Goal: Information Seeking & Learning: Check status

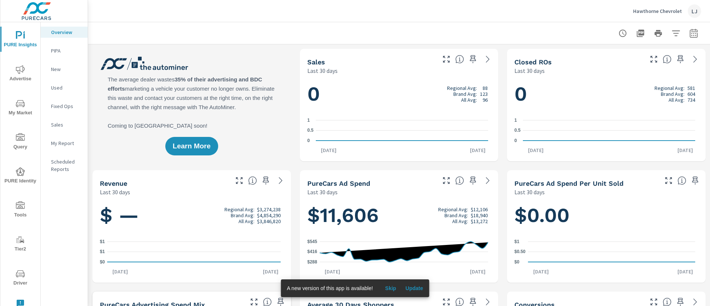
click at [18, 73] on icon "nav menu" at bounding box center [20, 69] width 9 height 9
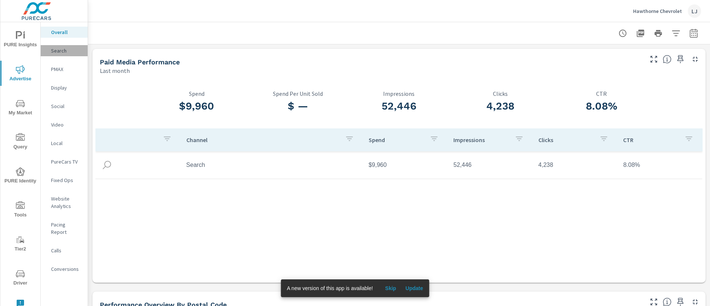
click at [58, 51] on p "Search" at bounding box center [66, 50] width 31 height 7
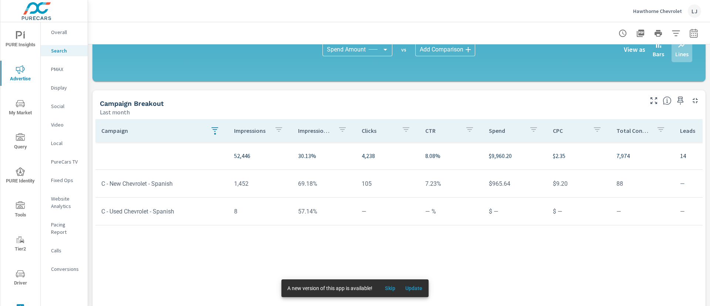
scroll to position [527, 0]
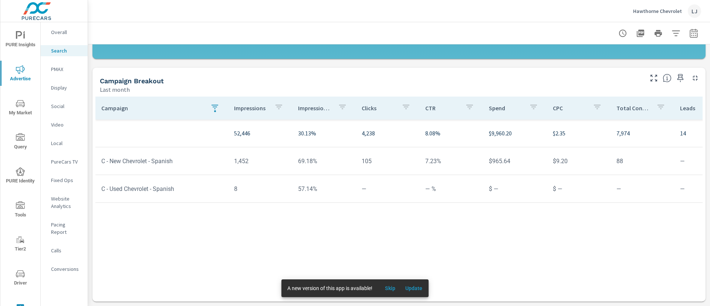
click at [60, 70] on p "PMAX" at bounding box center [66, 68] width 31 height 7
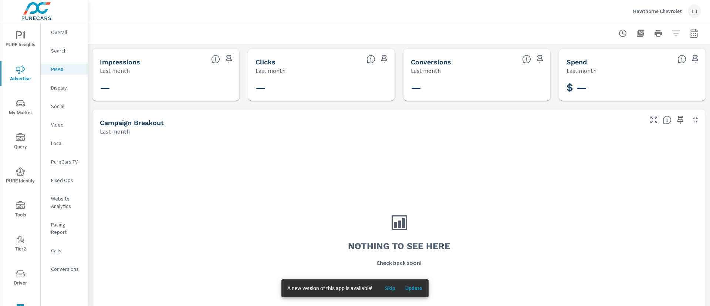
click at [61, 51] on p "Search" at bounding box center [66, 50] width 31 height 7
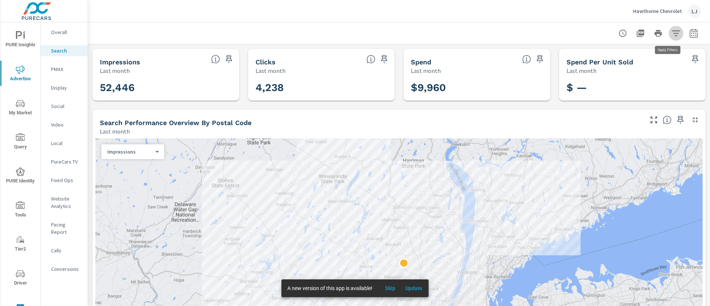
click at [672, 33] on icon "button" at bounding box center [676, 33] width 8 height 6
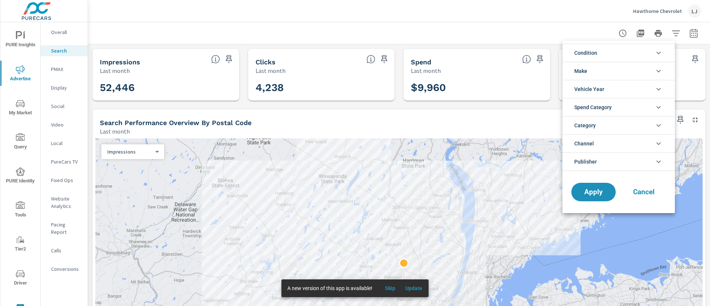
click at [667, 33] on div at bounding box center [355, 153] width 710 height 306
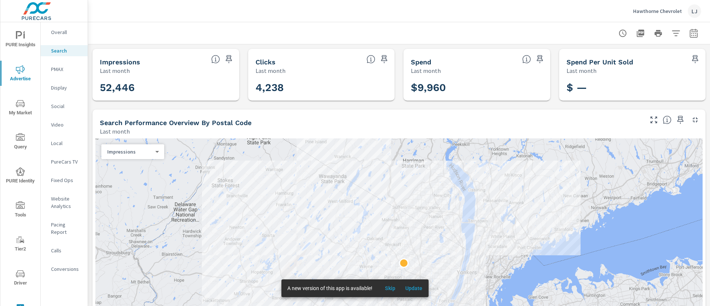
click at [61, 64] on div "PMAX" at bounding box center [64, 69] width 47 height 11
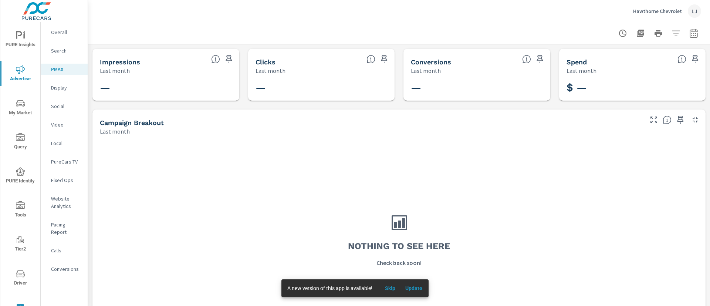
click at [55, 30] on p "Overall" at bounding box center [66, 31] width 31 height 7
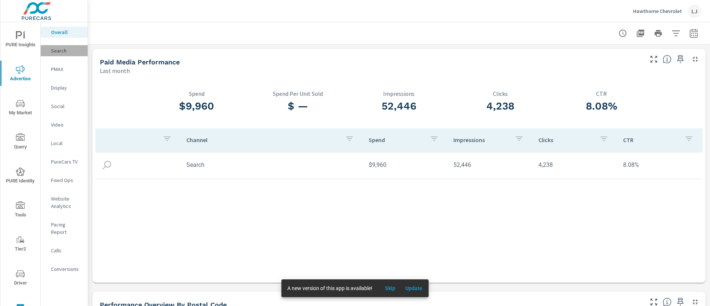
click at [58, 55] on div "Search" at bounding box center [64, 50] width 47 height 11
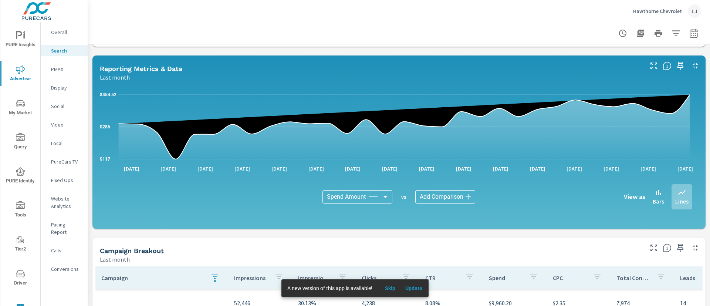
scroll to position [527, 0]
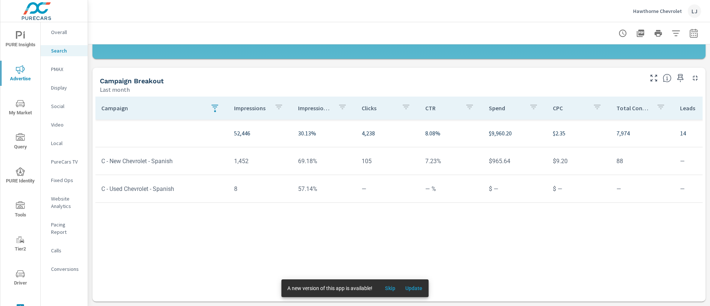
click at [417, 287] on span "Update" at bounding box center [414, 288] width 18 height 7
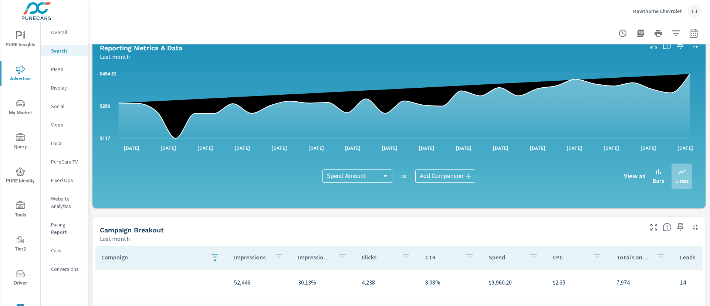
scroll to position [527, 0]
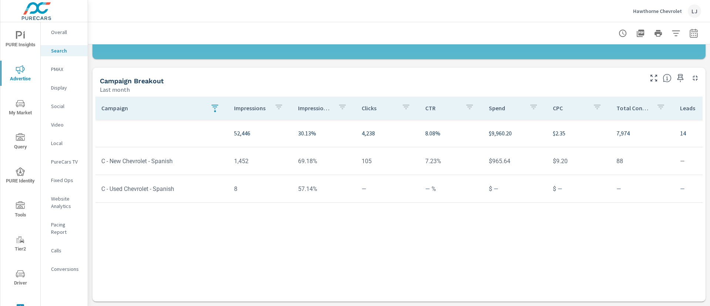
click at [13, 280] on span "Driver" at bounding box center [21, 278] width 36 height 18
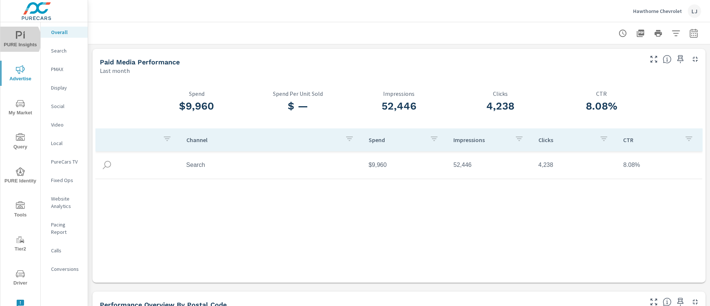
click at [14, 40] on span "PURE Insights" at bounding box center [21, 40] width 36 height 18
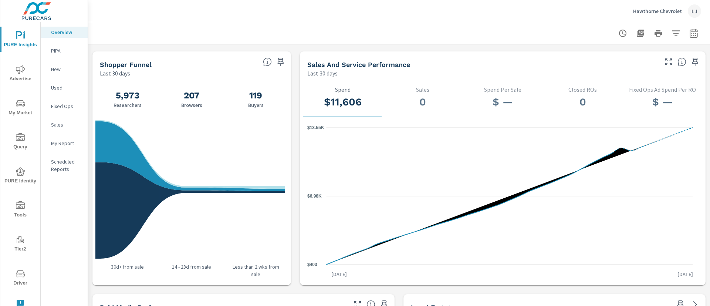
scroll to position [726, 0]
click at [57, 148] on div "My Report" at bounding box center [64, 143] width 47 height 11
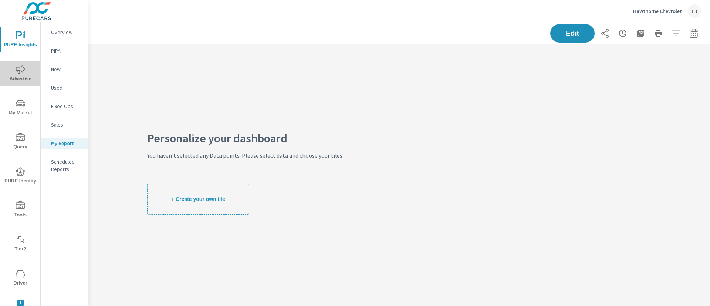
click at [21, 74] on span "Advertise" at bounding box center [21, 74] width 36 height 18
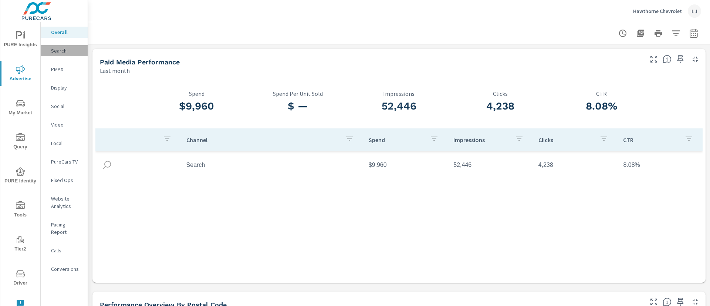
click at [68, 49] on p "Search" at bounding box center [66, 50] width 31 height 7
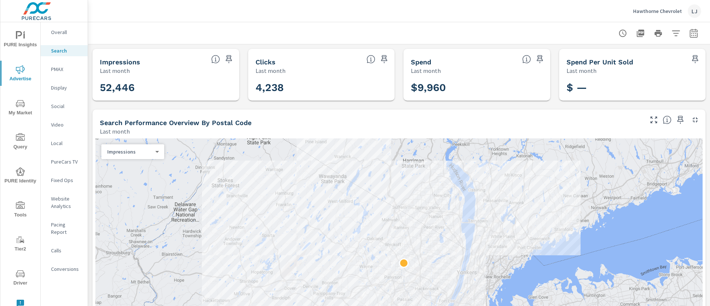
click at [65, 67] on p "PMAX" at bounding box center [66, 68] width 31 height 7
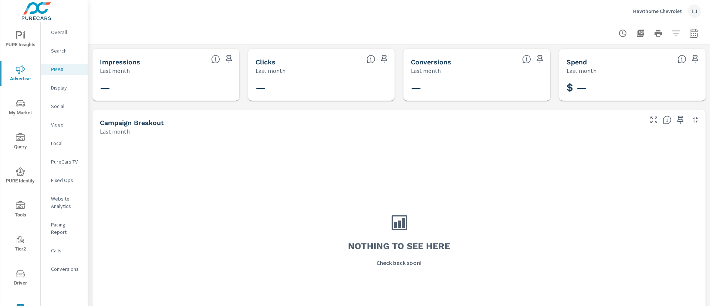
click at [666, 36] on div at bounding box center [659, 33] width 86 height 15
click at [691, 35] on button "button" at bounding box center [694, 33] width 15 height 15
select select "Last month"
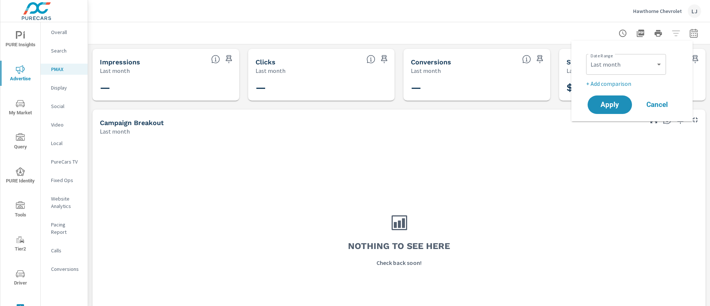
click at [667, 30] on div at bounding box center [659, 33] width 86 height 15
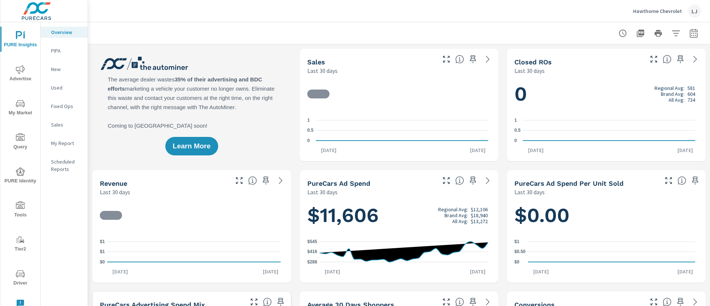
scroll to position [0, 0]
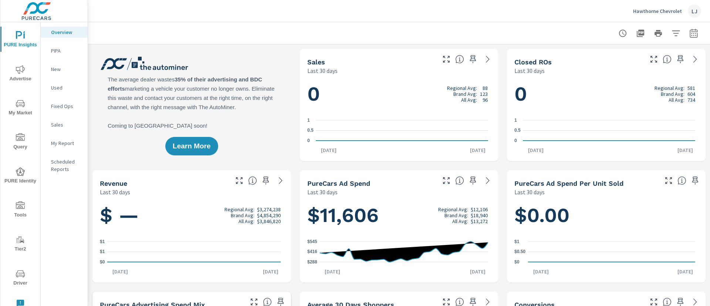
click at [14, 73] on span "Advertise" at bounding box center [21, 74] width 36 height 18
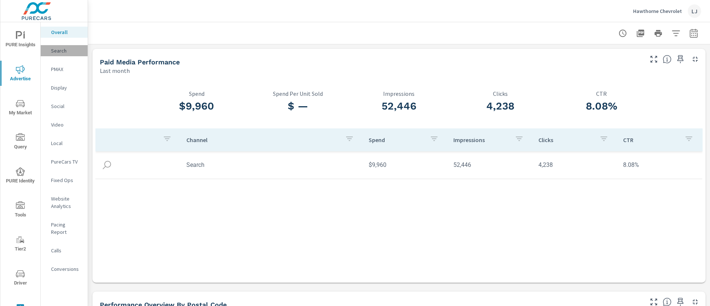
click at [51, 51] on p "Search" at bounding box center [66, 50] width 31 height 7
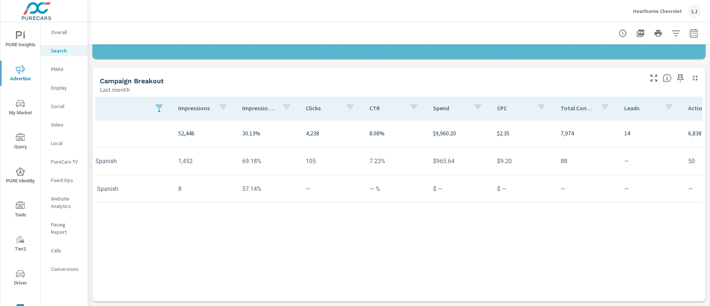
scroll to position [0, 67]
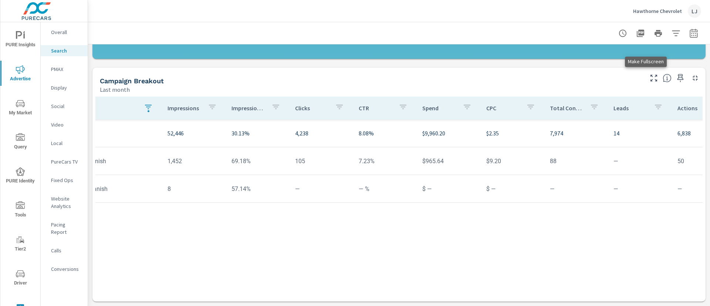
click at [650, 81] on icon "button" at bounding box center [654, 78] width 9 height 9
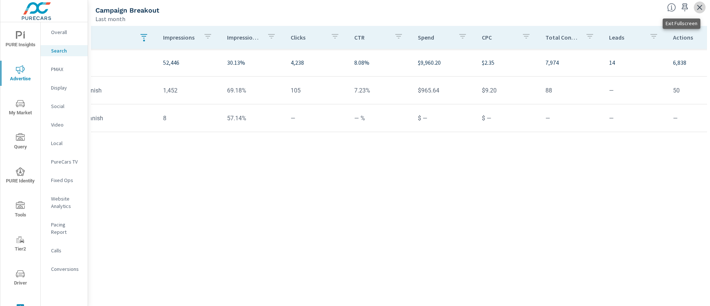
click at [703, 9] on icon "button" at bounding box center [700, 7] width 9 height 9
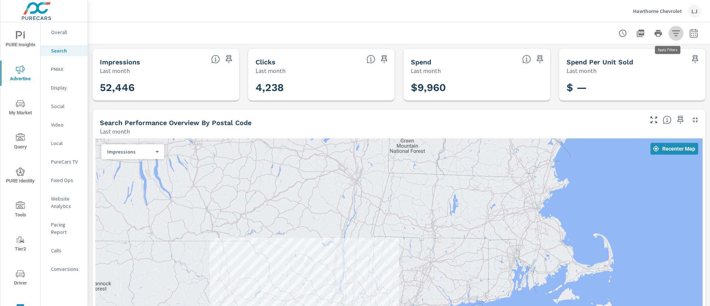
click at [672, 32] on icon "button" at bounding box center [676, 33] width 9 height 9
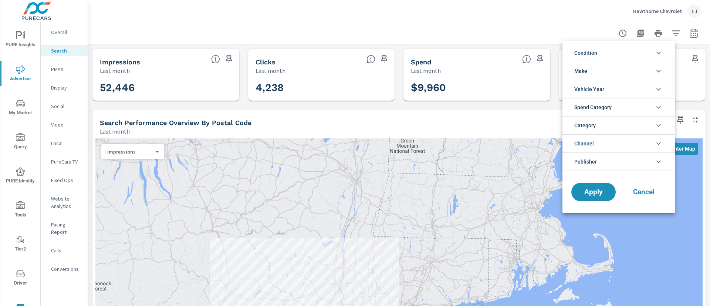
click at [506, 115] on div at bounding box center [355, 153] width 710 height 306
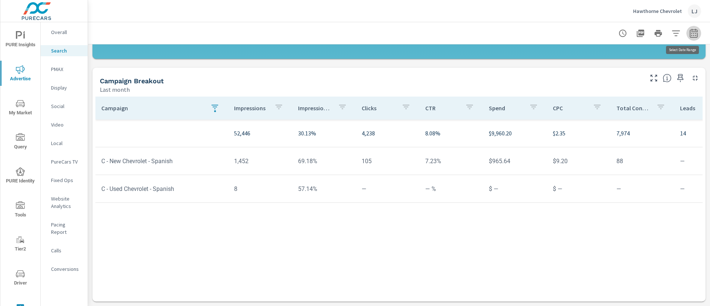
click at [690, 32] on icon "button" at bounding box center [694, 33] width 9 height 9
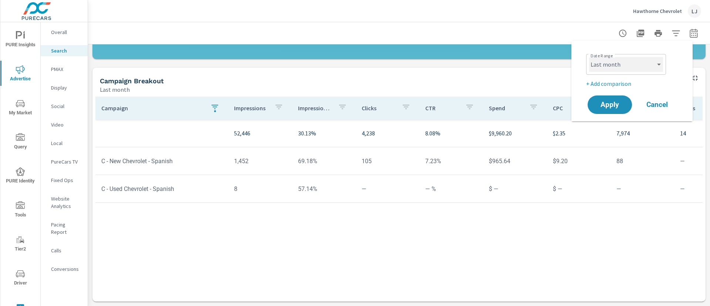
click at [612, 67] on select "Custom [DATE] Last week Last 7 days Last 14 days Last 30 days Last 45 days Last…" at bounding box center [626, 64] width 74 height 15
click at [589, 57] on select "Custom [DATE] Last week Last 7 days Last 14 days Last 30 days Last 45 days Last…" at bounding box center [626, 64] width 74 height 15
select select "Month to date"
click at [610, 97] on button "Apply" at bounding box center [610, 104] width 46 height 19
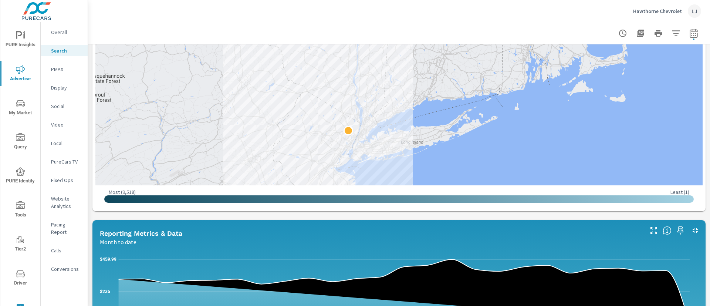
scroll to position [203, 0]
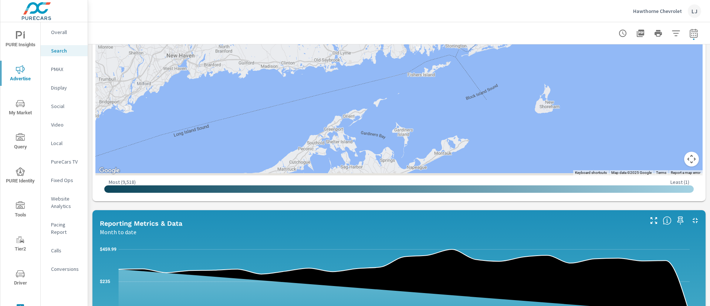
drag, startPoint x: 368, startPoint y: 103, endPoint x: 710, endPoint y: 43, distance: 347.1
click at [710, 43] on div "Search Performance Hawthorne Chevrolet Report date range: [DATE] - [DATE] Impre…" at bounding box center [399, 164] width 622 height 284
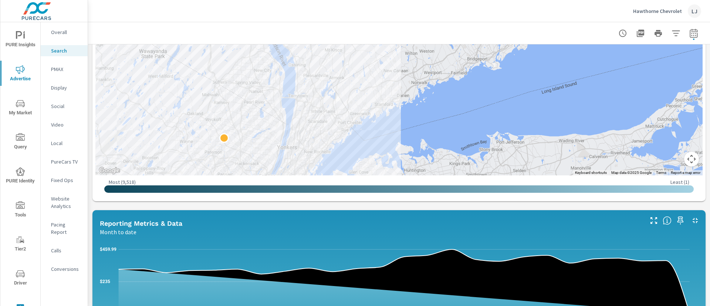
drag, startPoint x: 330, startPoint y: 77, endPoint x: 710, endPoint y: 40, distance: 381.5
click at [710, 40] on div "Search Performance Hawthorne Chevrolet Report date range: [DATE] - [DATE] Impre…" at bounding box center [399, 164] width 622 height 284
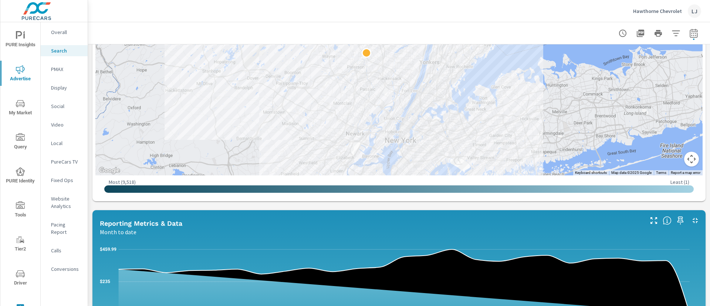
drag, startPoint x: 410, startPoint y: 134, endPoint x: 591, endPoint y: 44, distance: 203.0
click at [591, 44] on div "Search Performance Hawthorne Chevrolet Report date range: [DATE] - [DATE] Impre…" at bounding box center [399, 224] width 622 height 811
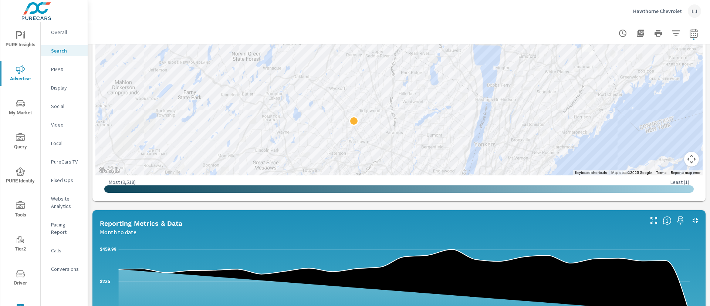
drag, startPoint x: 380, startPoint y: 65, endPoint x: 377, endPoint y: 180, distance: 115.1
click at [377, 180] on div "← Move left → Move right ↑ Move up ↓ Move down + Zoom in - Zoom out Home Jump l…" at bounding box center [399, 67] width 608 height 263
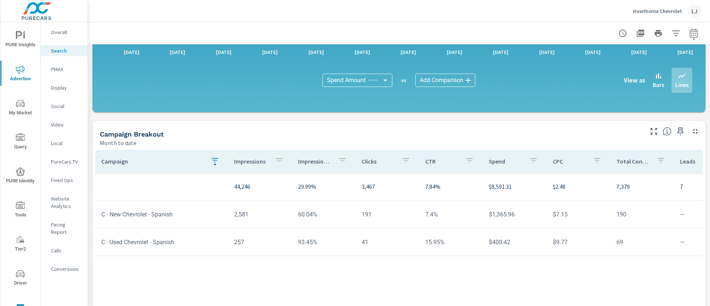
scroll to position [527, 0]
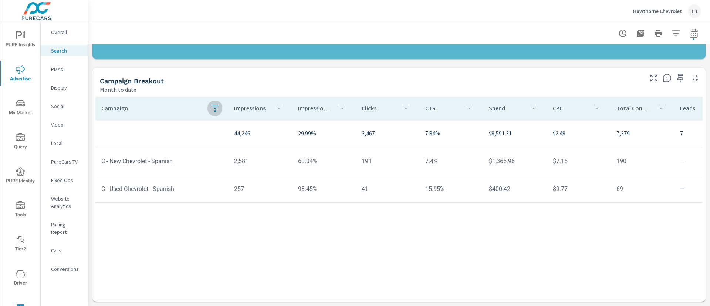
click at [217, 107] on icon "button" at bounding box center [215, 106] width 9 height 9
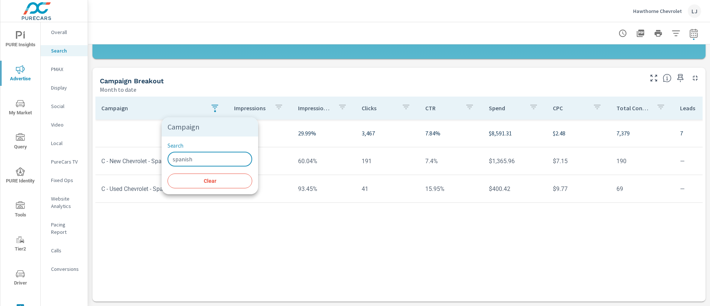
drag, startPoint x: 203, startPoint y: 162, endPoint x: 160, endPoint y: 163, distance: 43.3
click at [160, 163] on div "Campaign Search spanish ​ Clear" at bounding box center [355, 153] width 710 height 306
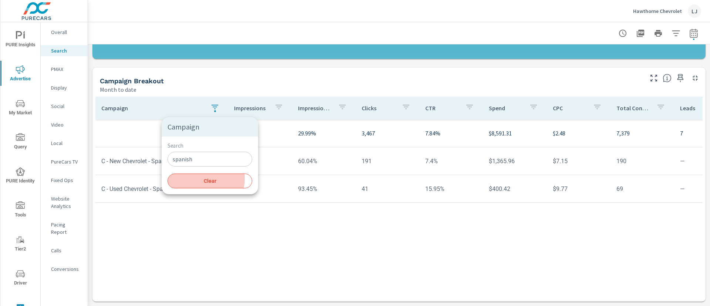
click at [198, 179] on span "Clear" at bounding box center [210, 181] width 76 height 7
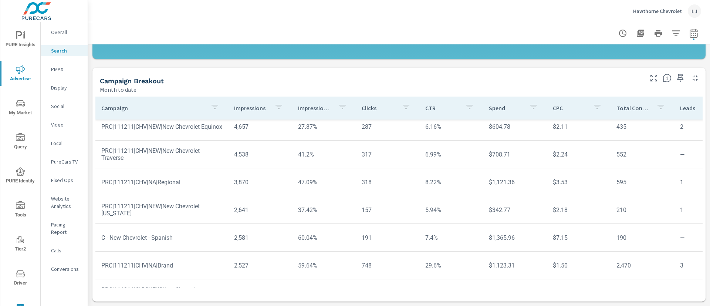
scroll to position [93, 0]
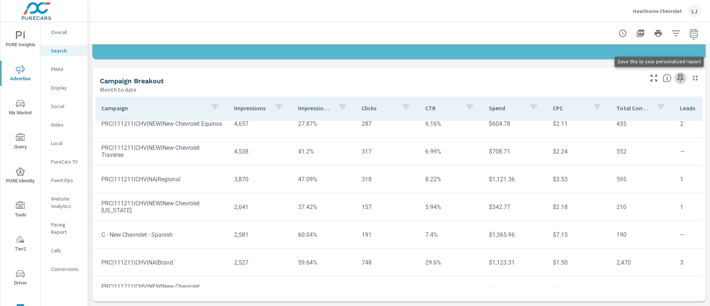
click at [676, 76] on icon "button" at bounding box center [680, 78] width 9 height 9
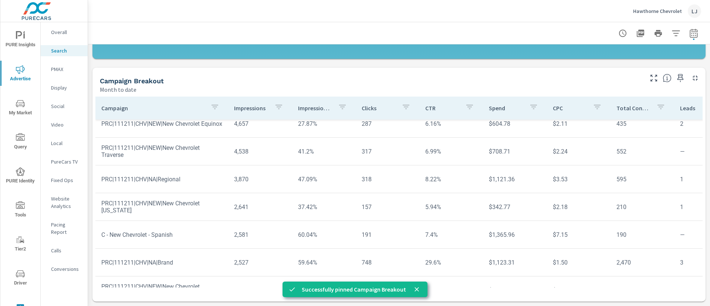
scroll to position [147, 0]
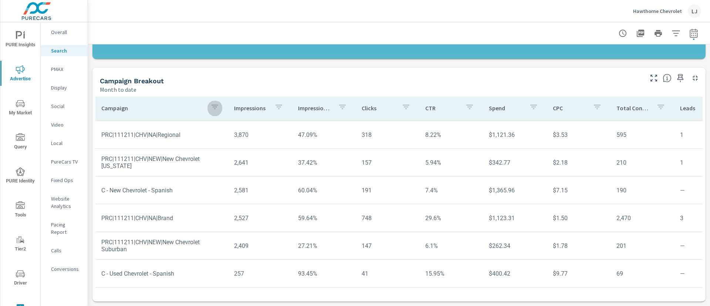
click at [214, 111] on icon "button" at bounding box center [215, 106] width 9 height 9
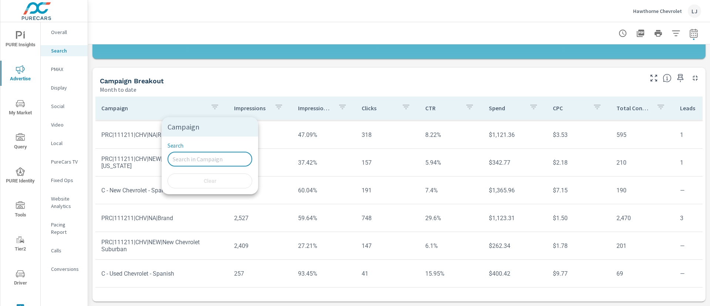
click at [213, 157] on input "Search" at bounding box center [210, 159] width 85 height 15
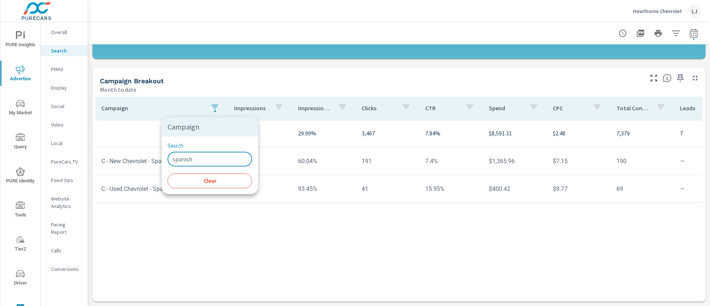
type input "spanish"
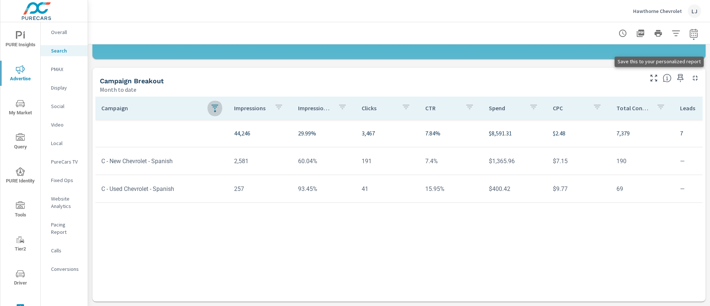
click at [678, 75] on icon "button" at bounding box center [681, 78] width 6 height 8
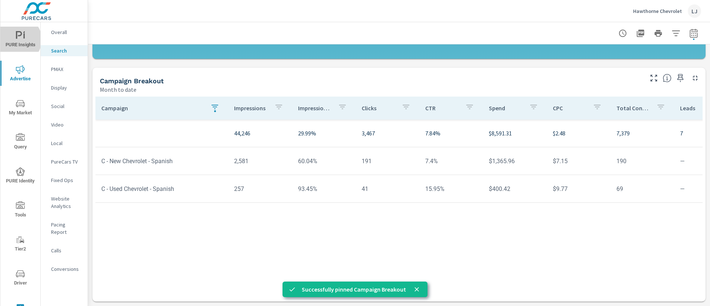
click at [17, 40] on icon "nav menu" at bounding box center [20, 35] width 9 height 9
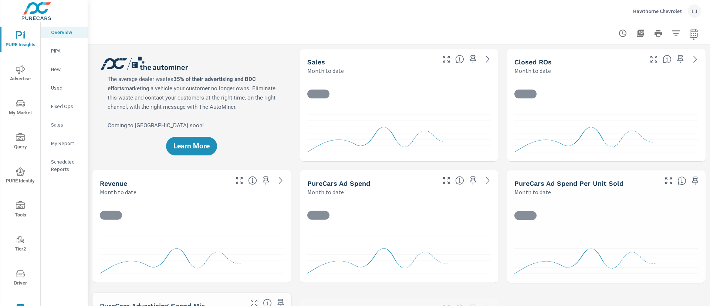
scroll to position [0, 0]
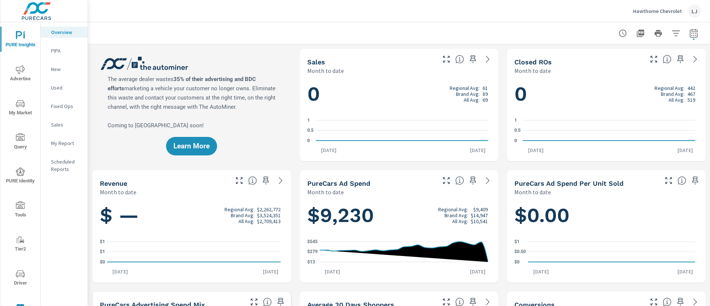
click at [60, 145] on p "My Report" at bounding box center [66, 142] width 31 height 7
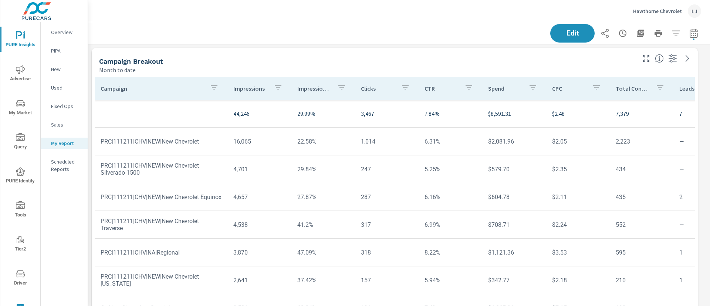
scroll to position [702, 631]
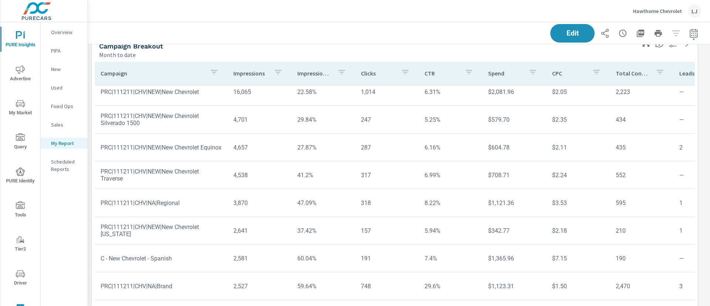
scroll to position [6, 0]
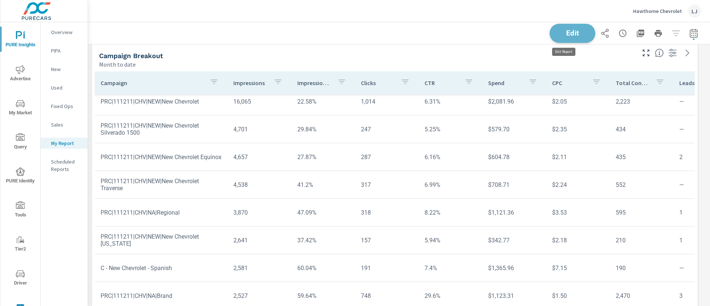
click at [550, 35] on button "Edit" at bounding box center [573, 33] width 46 height 19
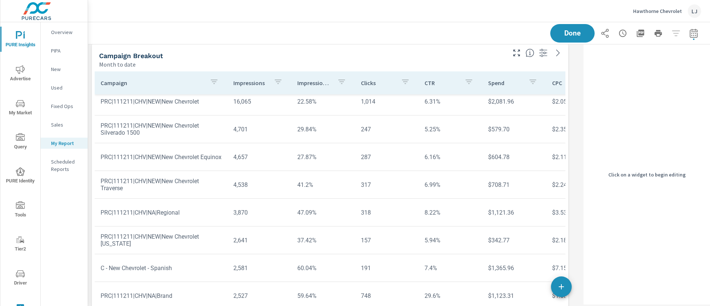
scroll to position [702, 502]
click at [468, 58] on div "Campaign Breakout" at bounding box center [302, 55] width 406 height 9
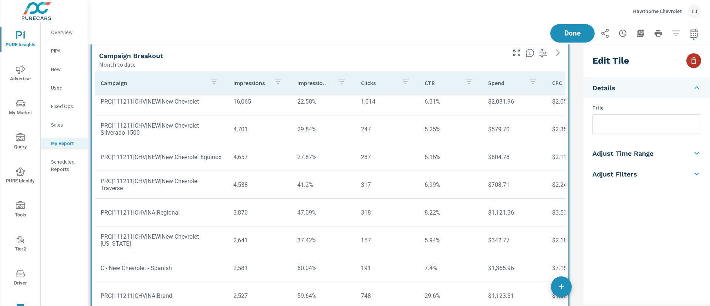
click at [699, 63] on button "button" at bounding box center [694, 60] width 15 height 15
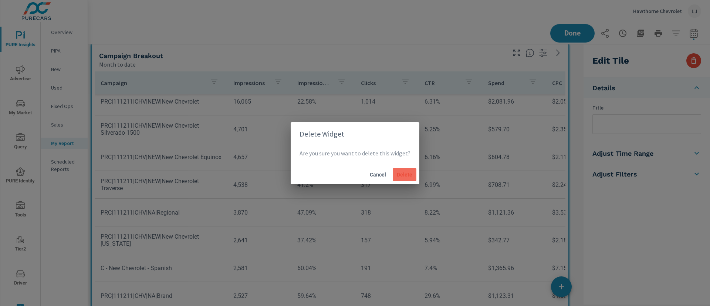
click at [398, 173] on span "Delete" at bounding box center [405, 174] width 18 height 7
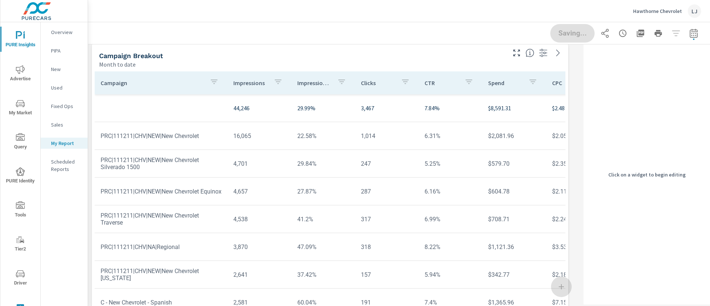
scroll to position [361, 502]
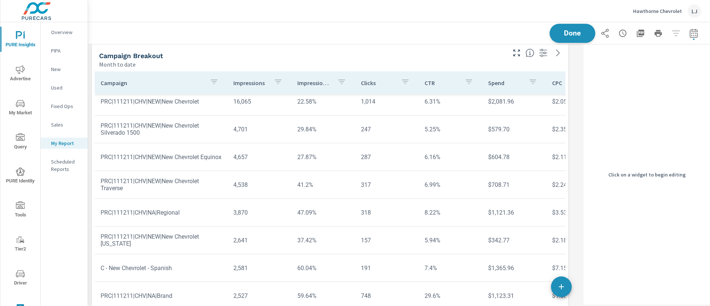
scroll to position [361, 502]
click at [578, 27] on button "Done" at bounding box center [573, 33] width 46 height 19
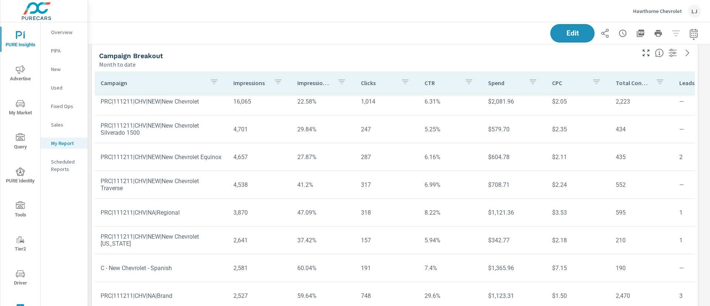
scroll to position [361, 631]
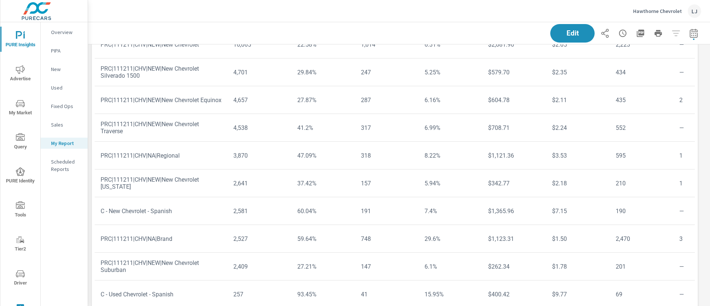
scroll to position [83, 0]
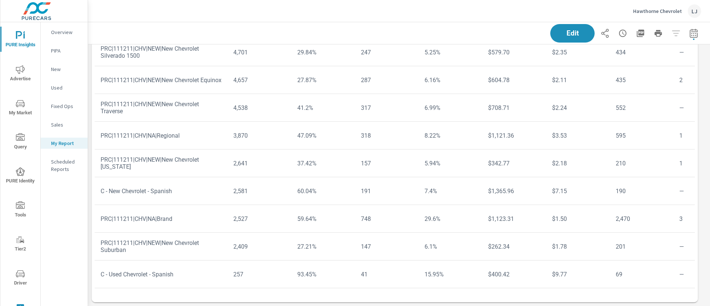
scroll to position [44, 0]
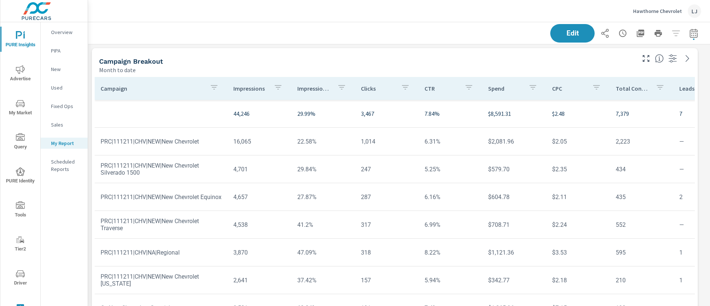
scroll to position [44, 0]
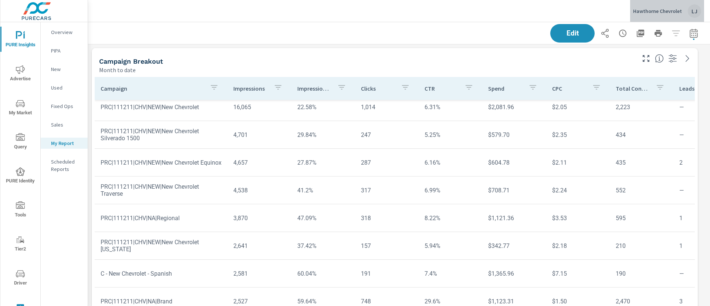
click at [677, 11] on p "Hawthorne Chevrolet" at bounding box center [657, 11] width 49 height 7
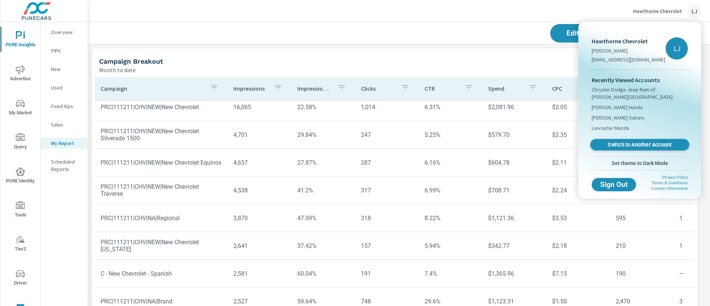
click at [640, 141] on span "Switch to Another Account" at bounding box center [640, 144] width 91 height 7
